Goal: Find specific page/section: Find specific page/section

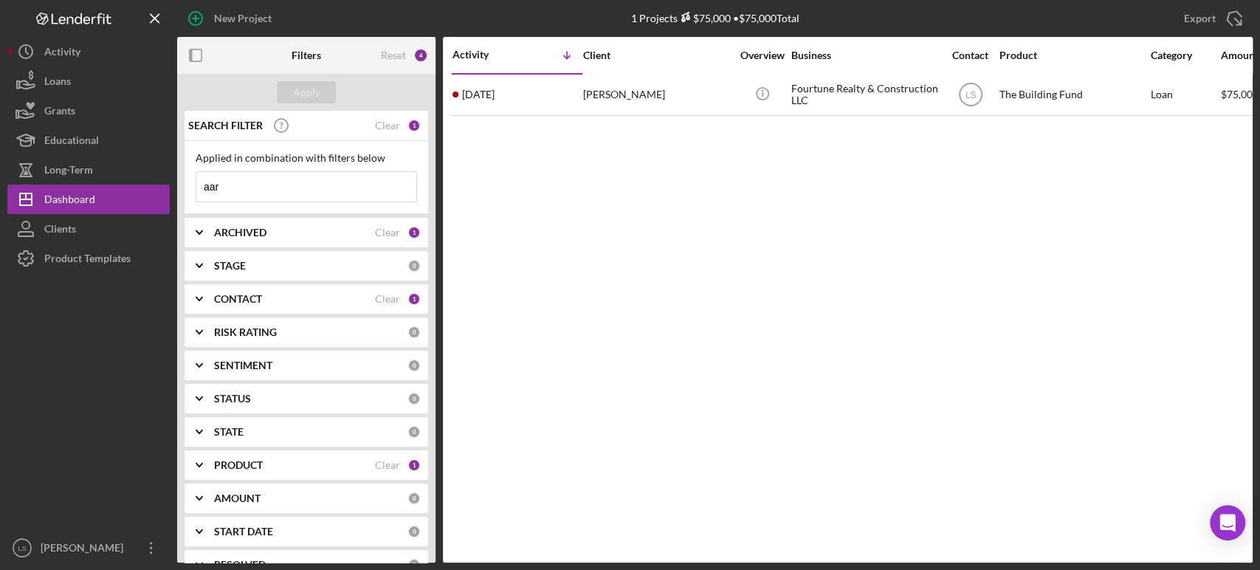
drag, startPoint x: 238, startPoint y: 189, endPoint x: 0, endPoint y: 105, distance: 252.1
click at [0, 116] on div "New Project 1 Projects $75,000 • $75,000 Total aar Export Icon/Export Filters R…" at bounding box center [630, 285] width 1260 height 570
click at [282, 193] on input "alos" at bounding box center [306, 187] width 220 height 30
type input "a"
type input "[PERSON_NAME]"
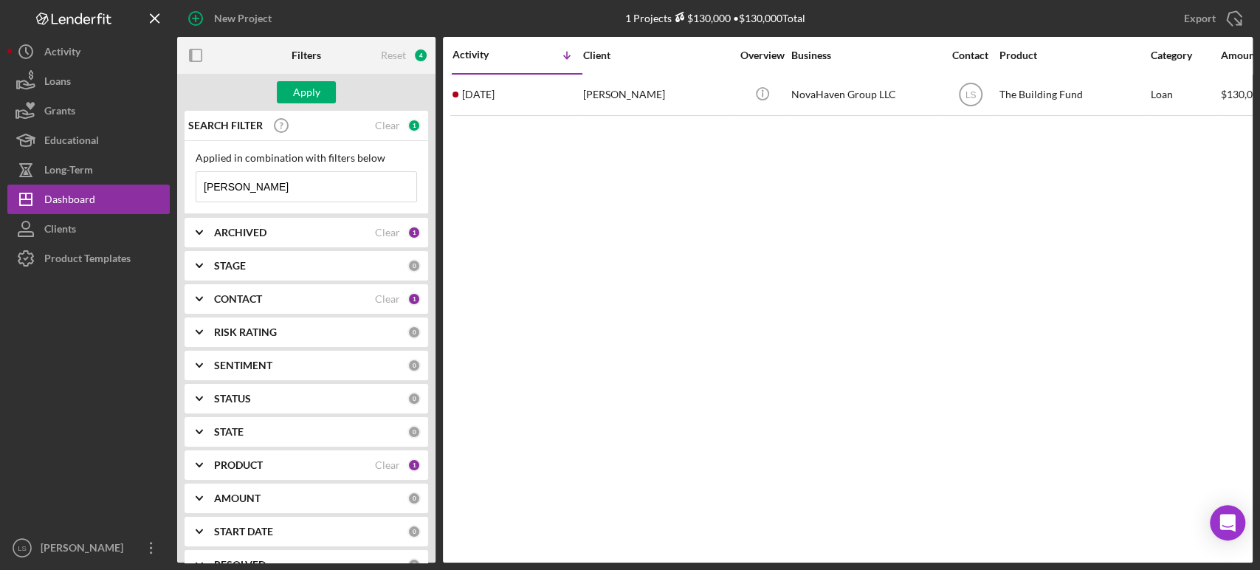
click at [331, 175] on input "[PERSON_NAME]" at bounding box center [306, 187] width 220 height 30
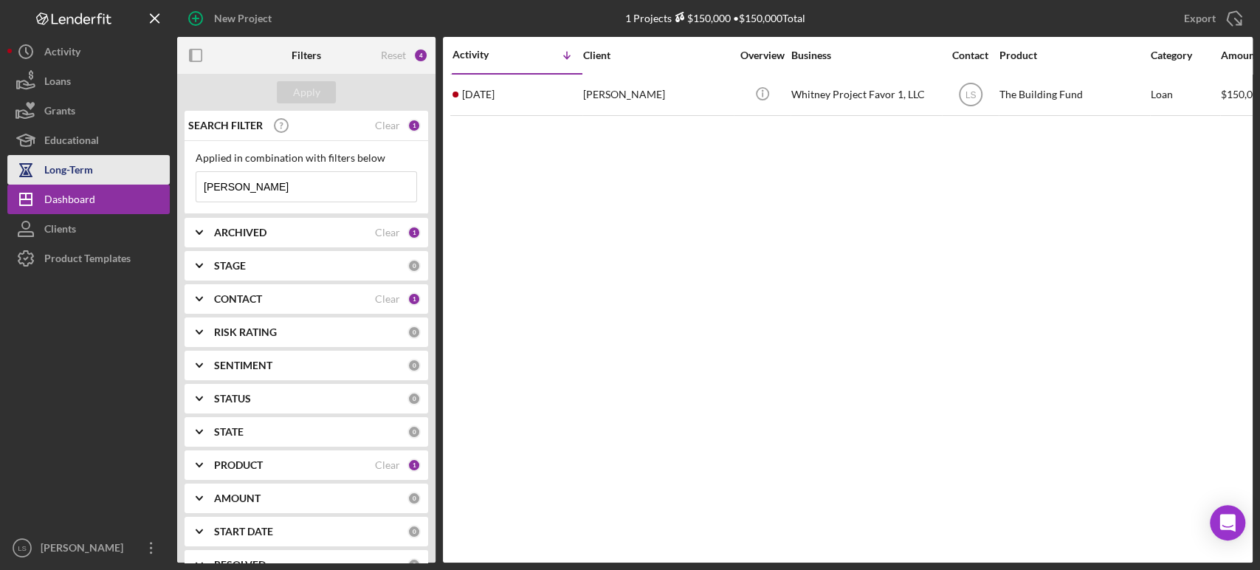
drag, startPoint x: 309, startPoint y: 187, endPoint x: 95, endPoint y: 162, distance: 215.5
click at [95, 162] on div "New Project 1 Projects $150,000 • $150,000 Total aar Export Icon/Export Filters…" at bounding box center [629, 281] width 1245 height 562
type input "[PERSON_NAME]"
click at [0, 80] on div "New Project 1 Projects $150,000 • $150,000 Total aar Export Icon/Export Filters…" at bounding box center [630, 285] width 1260 height 570
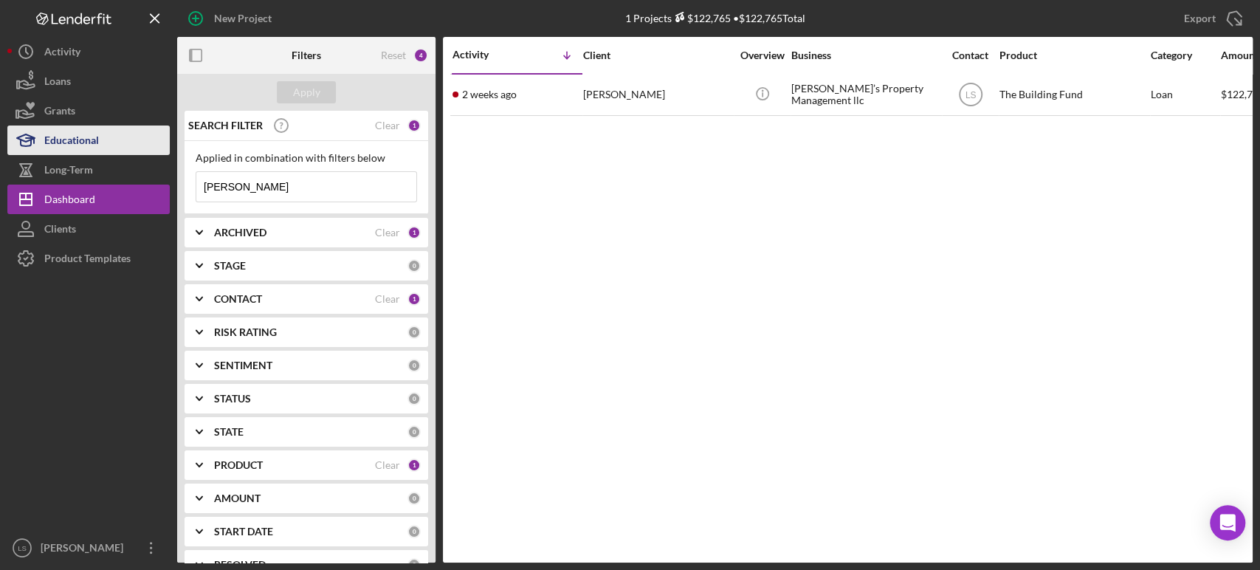
click at [123, 153] on div "New Project 1 Projects $122,765 • $122,765 Total aar Export Icon/Export Filters…" at bounding box center [629, 281] width 1245 height 562
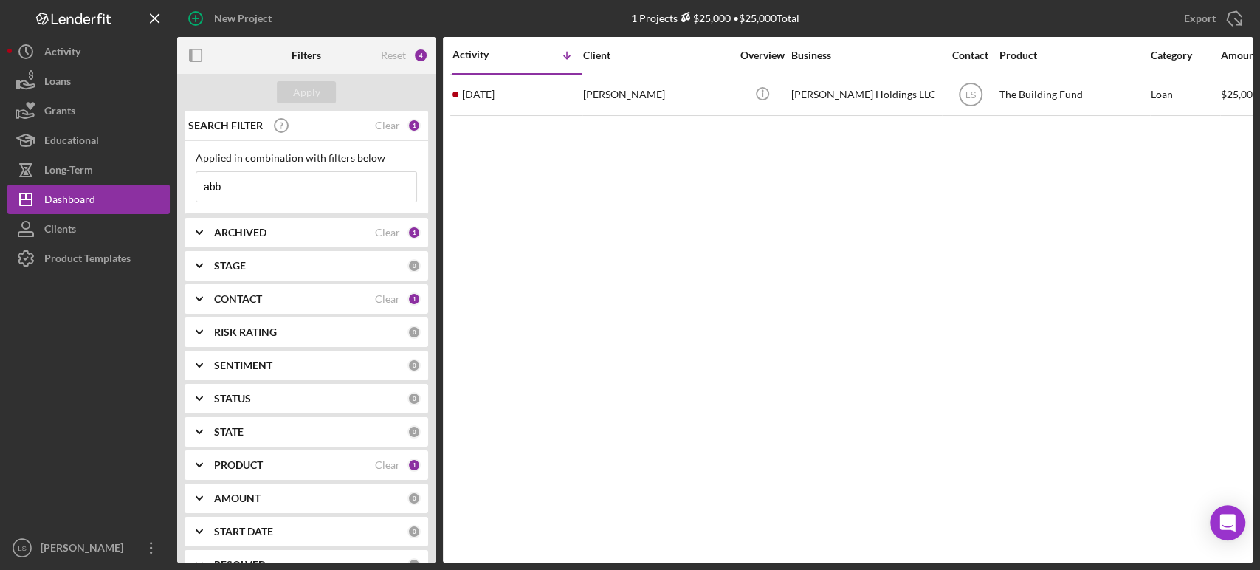
type input "abb"
